Goal: Task Accomplishment & Management: Manage account settings

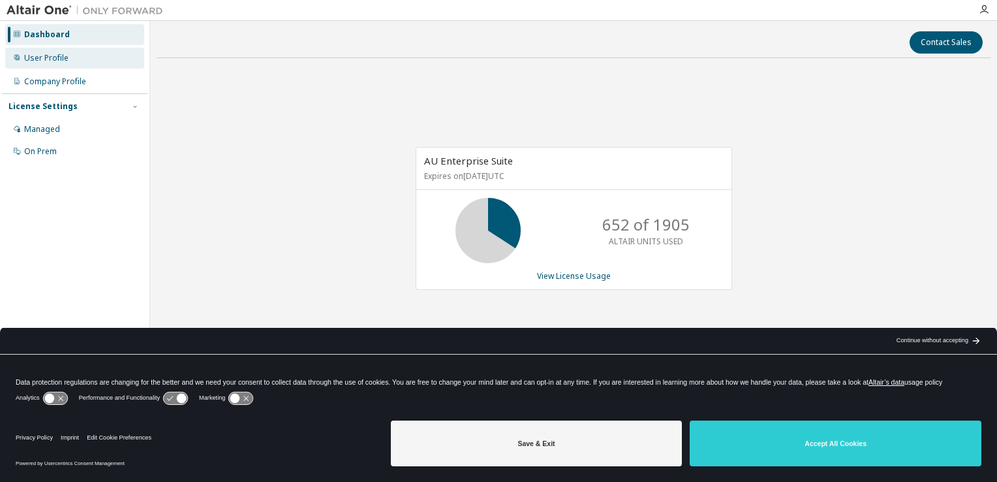
click at [104, 61] on div "User Profile" at bounding box center [74, 58] width 139 height 21
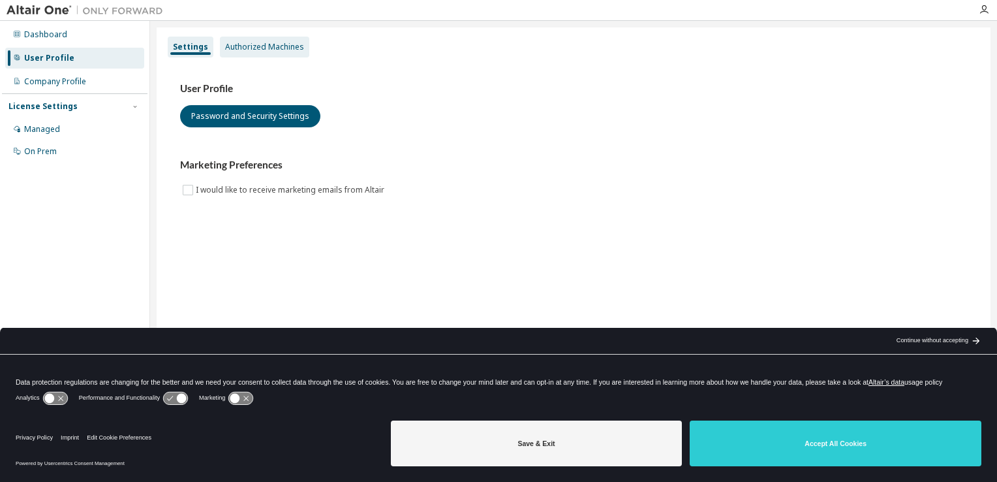
click at [258, 43] on div "Authorized Machines" at bounding box center [264, 47] width 79 height 10
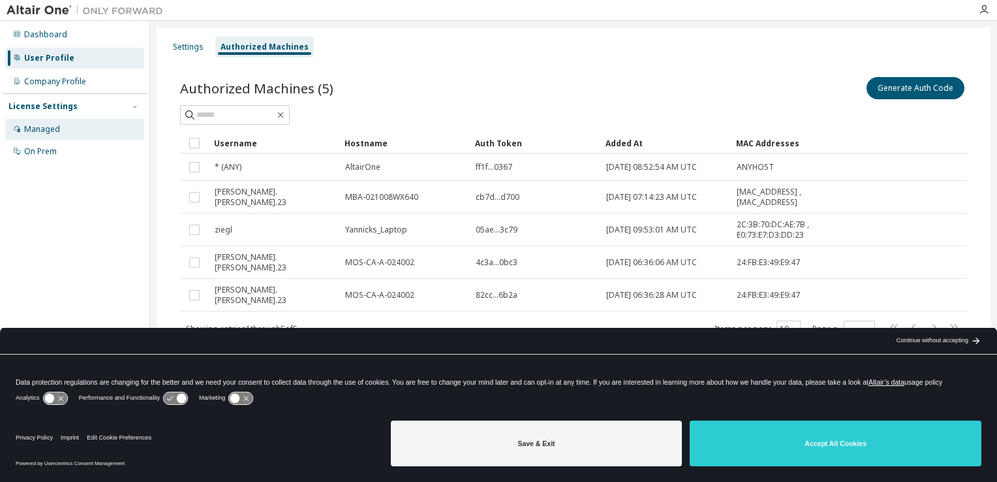
click at [65, 131] on div "Managed" at bounding box center [74, 129] width 139 height 21
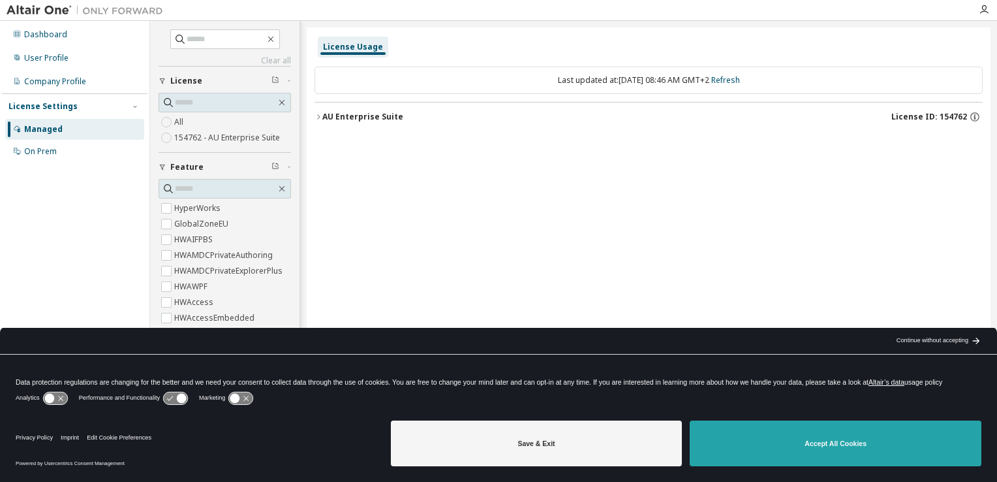
click at [761, 433] on button "Accept All Cookies" at bounding box center [836, 443] width 292 height 46
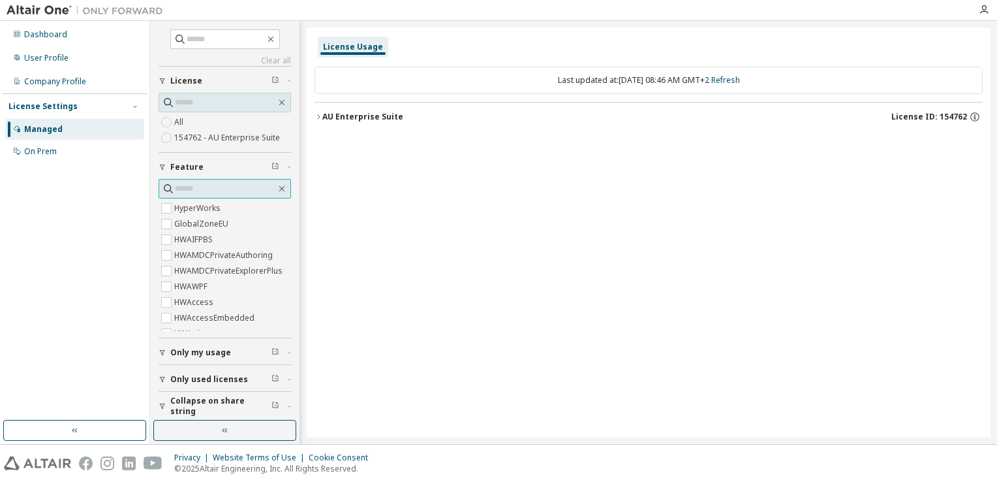
click at [223, 188] on input "text" at bounding box center [225, 188] width 101 height 13
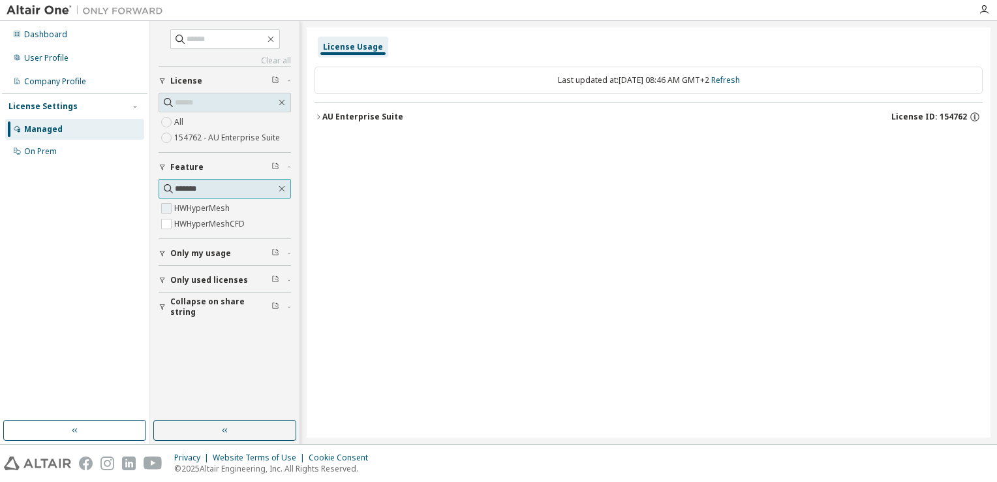
type input "*******"
click at [183, 206] on label "HWHyperMesh" at bounding box center [203, 208] width 58 height 16
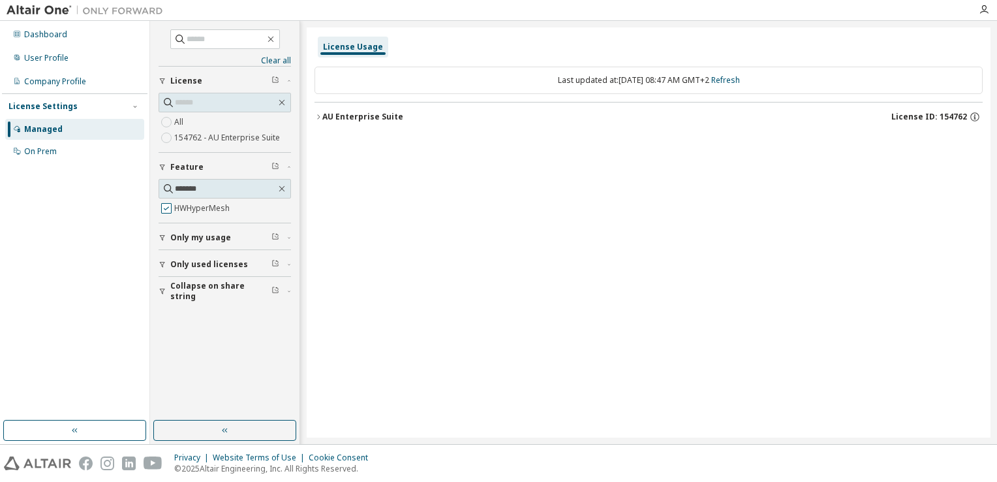
click at [178, 205] on label "HWHyperMesh" at bounding box center [203, 208] width 58 height 16
